Goal: Task Accomplishment & Management: Manage account settings

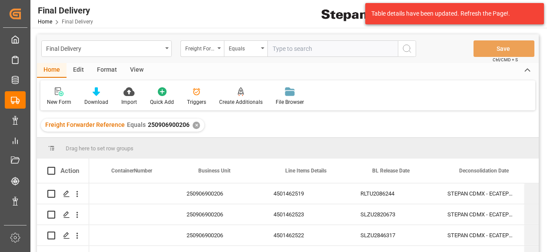
scroll to position [0, 249]
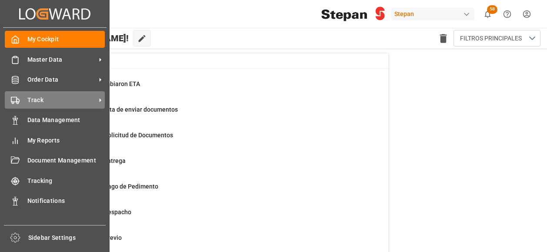
click at [37, 99] on span "Track" at bounding box center [61, 100] width 69 height 9
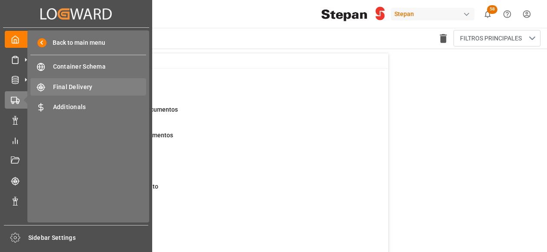
click at [76, 88] on span "Final Delivery" at bounding box center [100, 87] width 94 height 9
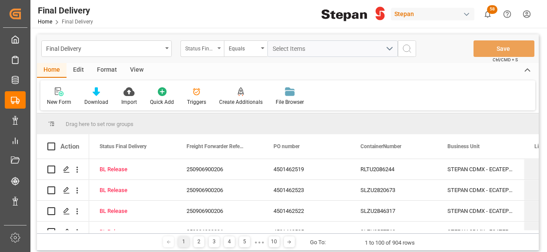
click at [220, 48] on icon "open menu" at bounding box center [218, 48] width 3 height 2
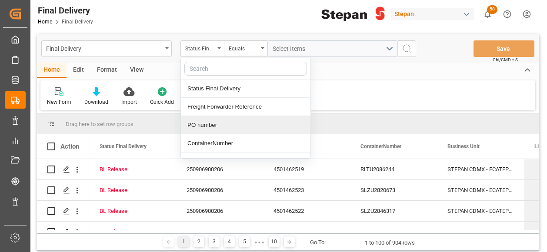
click at [201, 123] on div "PO number" at bounding box center [246, 125] width 130 height 18
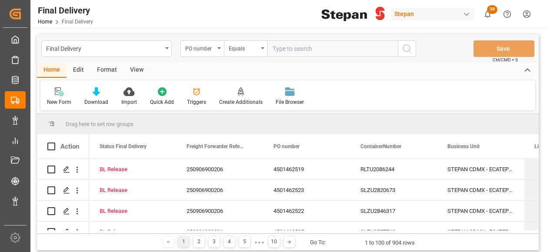
type input "25 43 1742 5002451"
drag, startPoint x: 334, startPoint y: 48, endPoint x: 264, endPoint y: 57, distance: 70.1
click at [264, 57] on div "Final Delivery PO number Equals 25 43 1742 5002451 Save Ctrl/CMD + S" at bounding box center [288, 48] width 502 height 29
paste input "4501468584"
type input "4501468584"
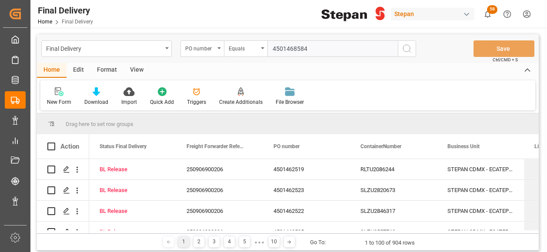
click at [407, 47] on icon "search button" at bounding box center [407, 48] width 10 height 10
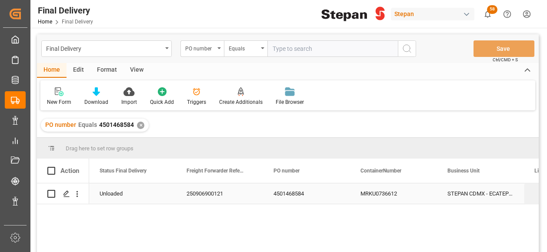
click at [114, 191] on div "Unloaded" at bounding box center [133, 194] width 66 height 20
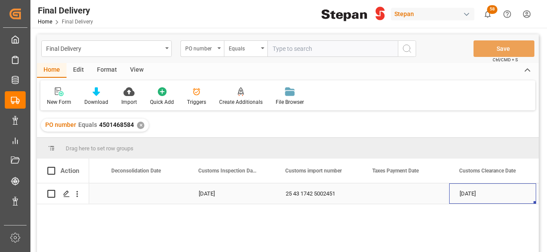
scroll to position [0, 684]
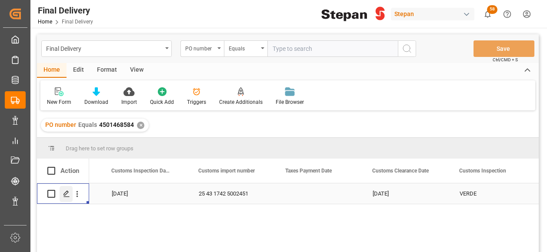
click at [63, 193] on div "Press SPACE to select this row." at bounding box center [66, 194] width 13 height 16
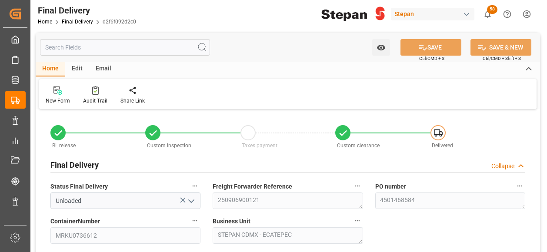
type input "[DATE]"
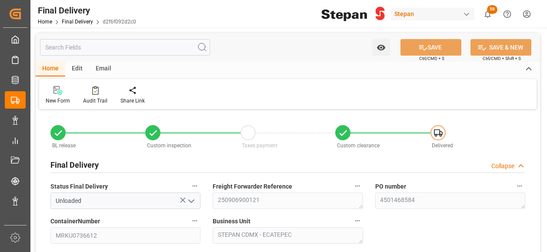
type input "[DATE] 00:00"
type input "[DATE]"
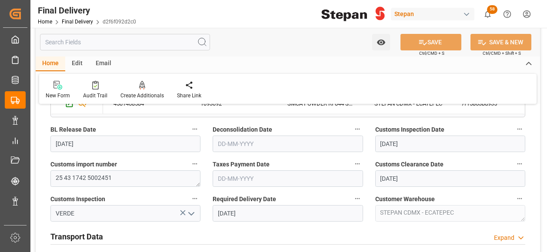
scroll to position [304, 0]
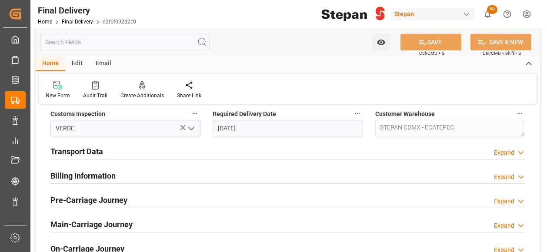
click at [81, 175] on h2 "Billing Information" at bounding box center [82, 176] width 65 height 12
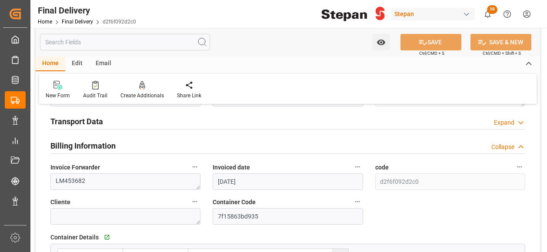
scroll to position [348, 0]
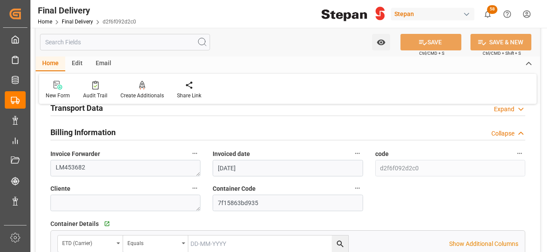
click at [91, 110] on h2 "Transport Data" at bounding box center [76, 108] width 53 height 12
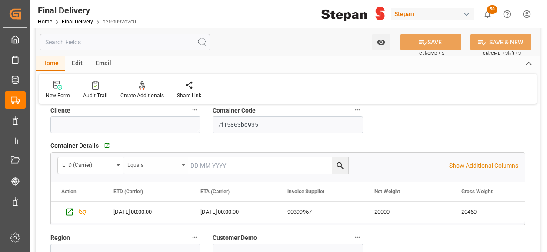
scroll to position [478, 0]
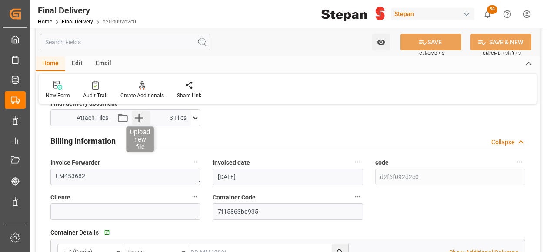
click at [137, 122] on icon "button" at bounding box center [139, 118] width 14 height 14
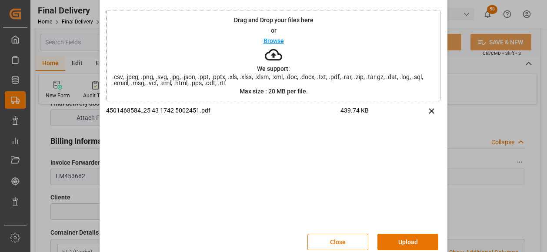
scroll to position [40, 0]
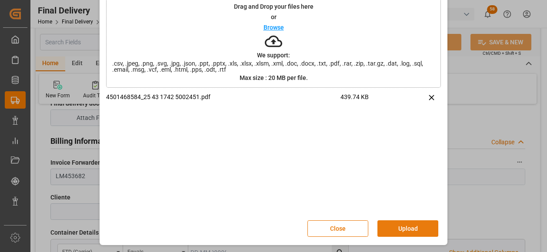
click at [410, 227] on button "Upload" at bounding box center [408, 229] width 61 height 17
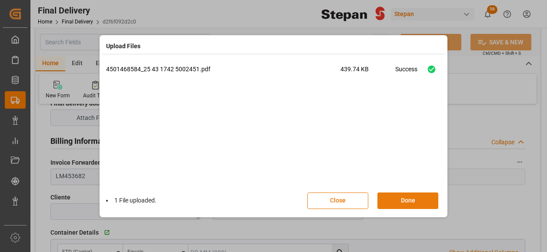
click at [404, 202] on button "Done" at bounding box center [408, 201] width 61 height 17
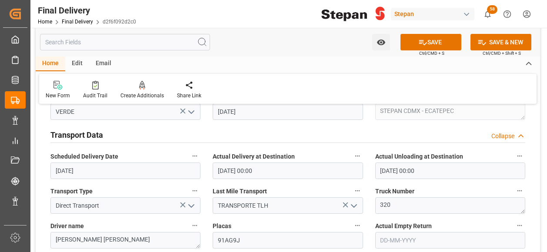
scroll to position [391, 0]
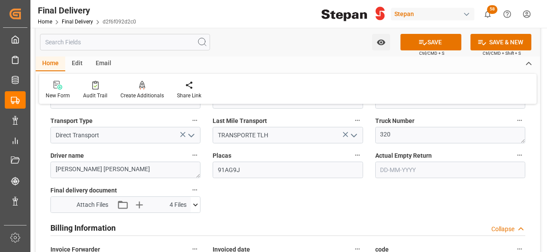
click at [197, 207] on icon at bounding box center [195, 205] width 9 height 9
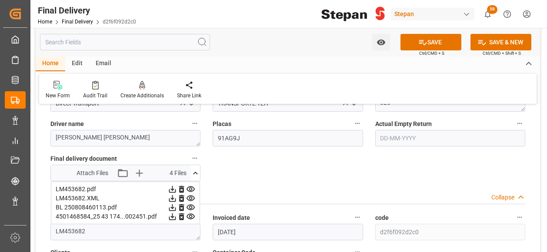
scroll to position [435, 0]
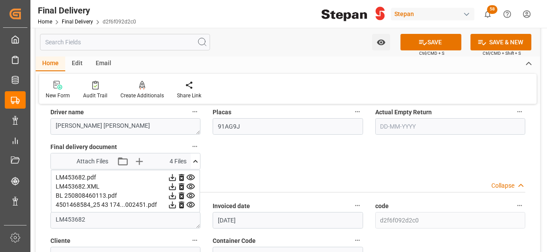
click at [177, 178] on icon at bounding box center [172, 177] width 9 height 9
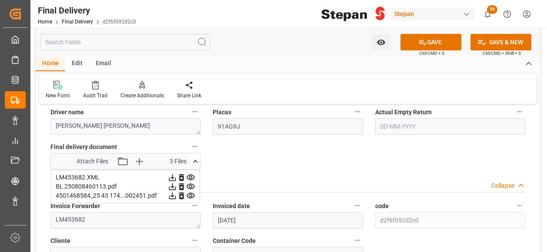
click at [177, 178] on icon at bounding box center [172, 177] width 9 height 9
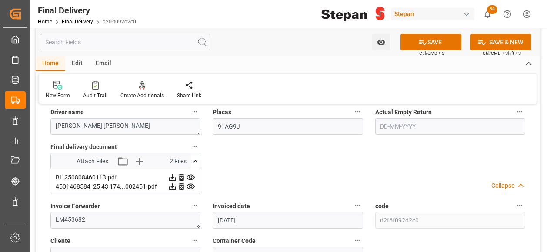
click at [177, 178] on icon at bounding box center [172, 177] width 9 height 9
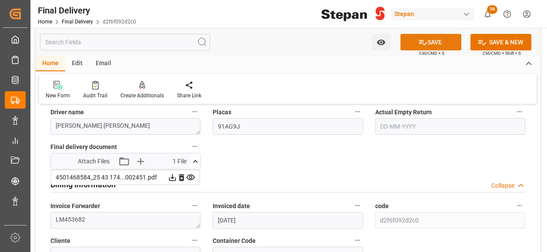
click at [432, 45] on button "SAVE" at bounding box center [431, 42] width 61 height 17
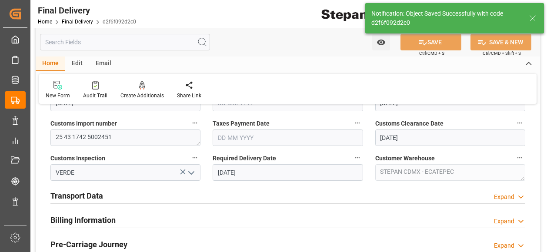
scroll to position [217, 0]
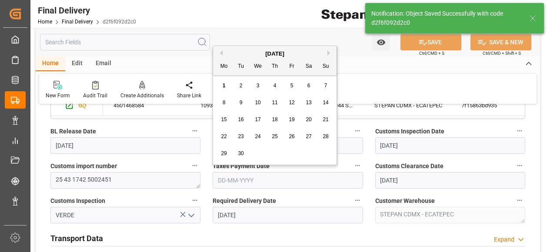
click at [264, 183] on input "text" at bounding box center [288, 180] width 150 height 17
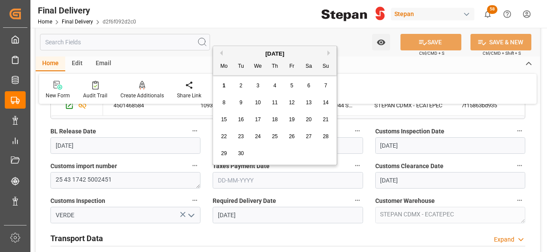
click at [236, 51] on div "[DATE]" at bounding box center [275, 54] width 124 height 9
click at [221, 53] on button "Previous Month" at bounding box center [219, 52] width 5 height 5
click at [292, 153] on span "29" at bounding box center [292, 153] width 6 height 6
type input "[DATE]"
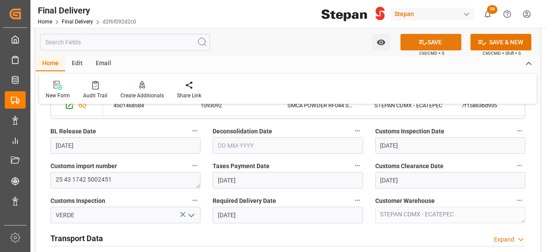
click at [422, 39] on icon at bounding box center [422, 42] width 9 height 9
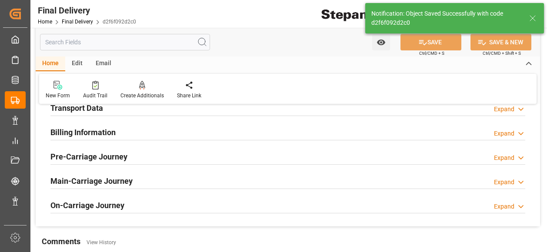
scroll to position [261, 0]
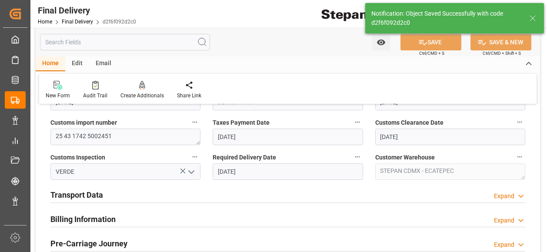
click at [97, 195] on h2 "Transport Data" at bounding box center [76, 195] width 53 height 12
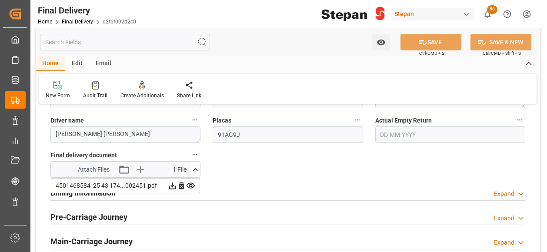
scroll to position [435, 0]
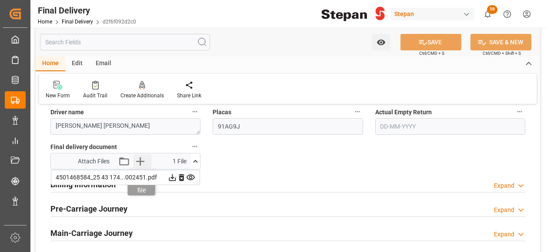
click at [143, 163] on icon "button" at bounding box center [141, 161] width 14 height 14
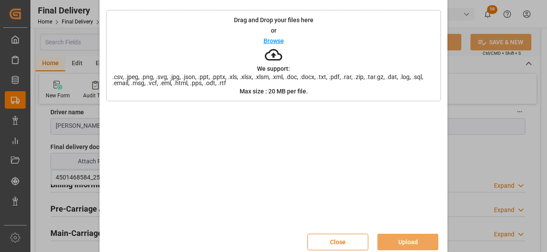
scroll to position [40, 0]
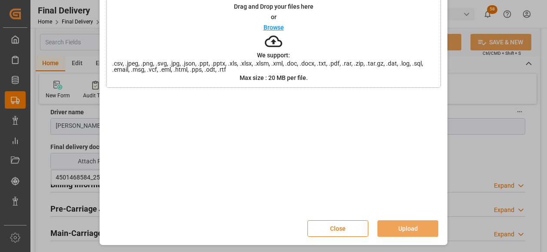
click at [355, 227] on button "Close" at bounding box center [338, 229] width 61 height 17
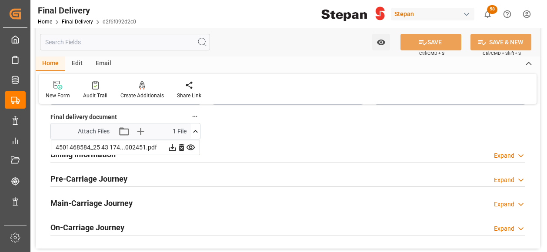
scroll to position [478, 0]
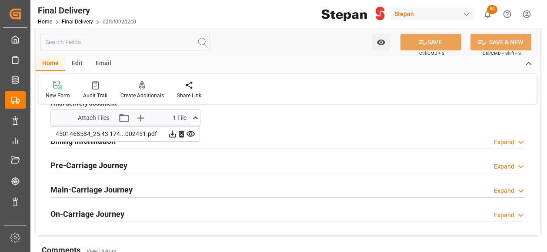
click at [207, 178] on div "Main-Carriage Journey Expand" at bounding box center [287, 190] width 487 height 24
click at [194, 117] on icon at bounding box center [195, 118] width 9 height 9
click at [85, 143] on h2 "Billing Information" at bounding box center [82, 141] width 65 height 12
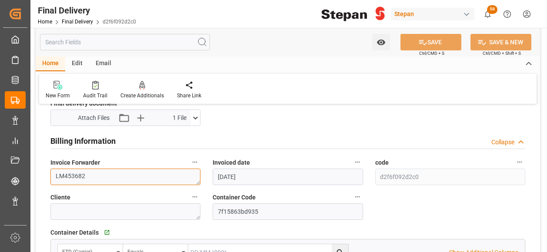
drag, startPoint x: 86, startPoint y: 173, endPoint x: 34, endPoint y: 175, distance: 51.8
click at [34, 175] on div "Watch Option SAVE Ctrl/CMD + S SAVE & NEW Ctrl/CMD + Shift + S Home Edit Email …" at bounding box center [287, 125] width 515 height 1152
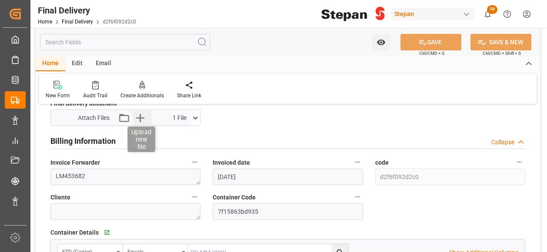
click at [140, 116] on icon "button" at bounding box center [140, 118] width 8 height 8
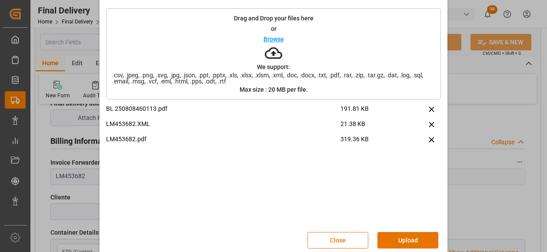
scroll to position [40, 0]
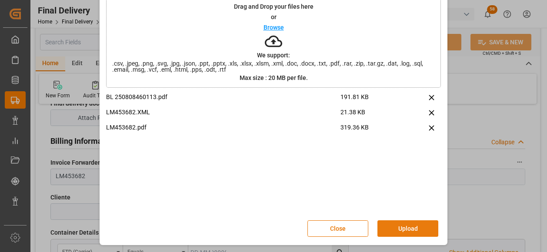
click at [414, 227] on button "Upload" at bounding box center [408, 229] width 61 height 17
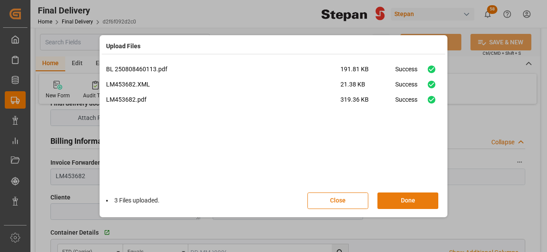
click at [415, 202] on button "Done" at bounding box center [408, 201] width 61 height 17
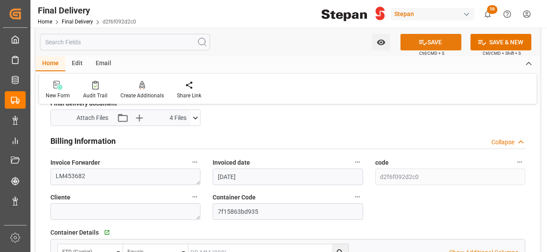
click at [440, 44] on button "SAVE" at bounding box center [431, 42] width 61 height 17
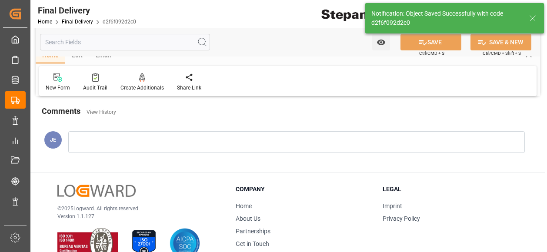
scroll to position [339, 0]
